Goal: Use online tool/utility: Utilize a website feature to perform a specific function

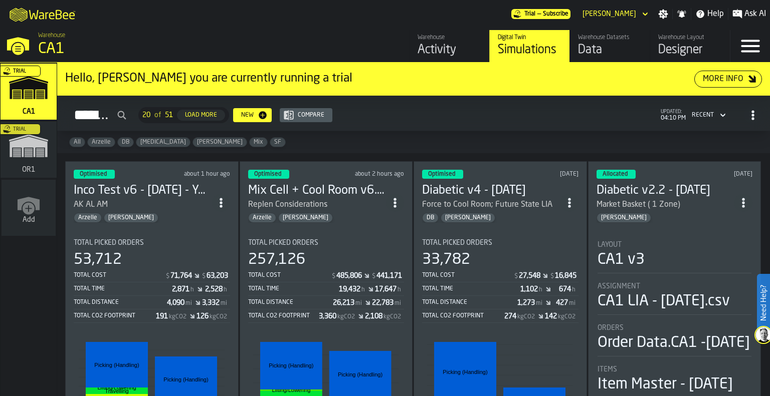
click at [39, 157] on div "Trial" at bounding box center [26, 153] width 56 height 58
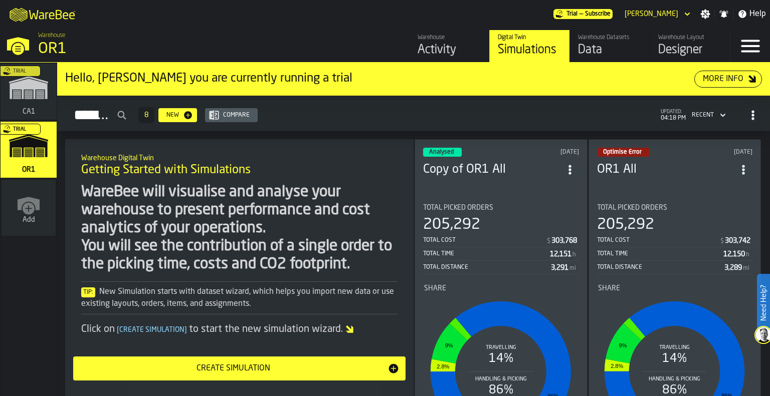
click at [515, 204] on div "Total Picked Orders" at bounding box center [501, 208] width 156 height 8
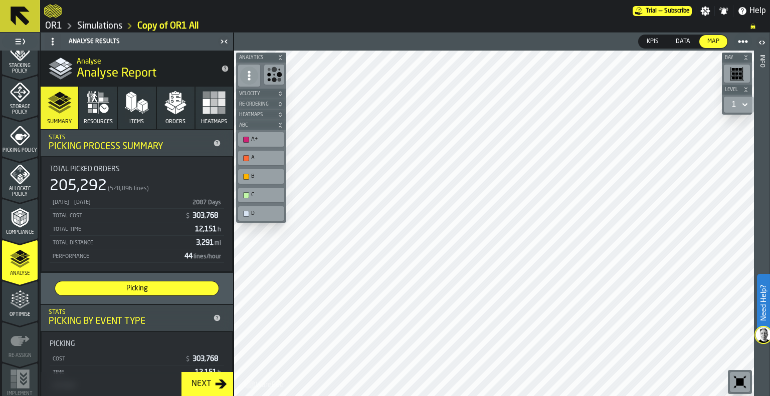
scroll to position [395, 0]
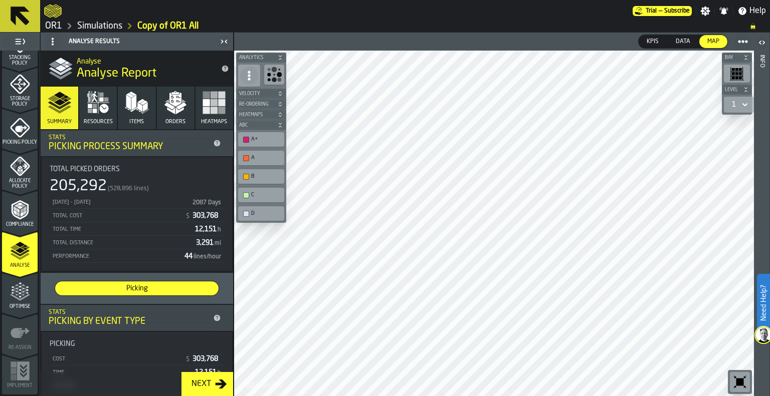
click at [6, 294] on div "Optimise" at bounding box center [20, 296] width 36 height 28
